Goal: Contribute content: Add original content to the website for others to see

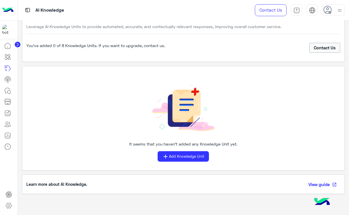
scroll to position [26, 0]
click at [192, 155] on span "Add Knowledge Unit" at bounding box center [186, 157] width 35 height 6
click at [172, 183] on button "Upload file" at bounding box center [179, 180] width 42 height 11
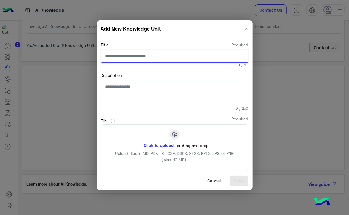
click at [158, 56] on input "Title Required" at bounding box center [175, 56] width 148 height 13
type input "**"
click at [127, 154] on span "Upload files in MD, PDF, TXT, CSV, DOCX, XLSX, PPTX, JPG, or PNG" at bounding box center [175, 153] width 119 height 5
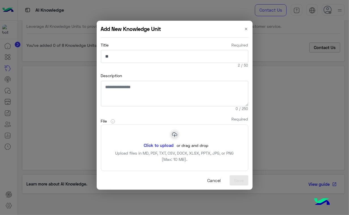
click at [160, 146] on button "Click to upload" at bounding box center [159, 146] width 36 height 10
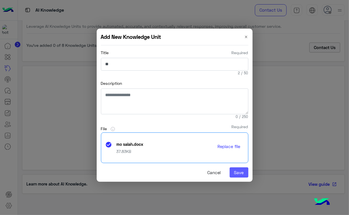
click at [240, 173] on button "Save" at bounding box center [239, 172] width 19 height 10
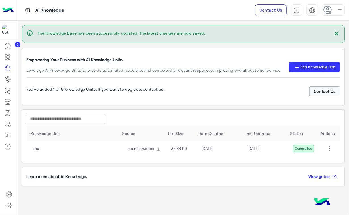
scroll to position [0, 0]
